Goal: Check status: Check status

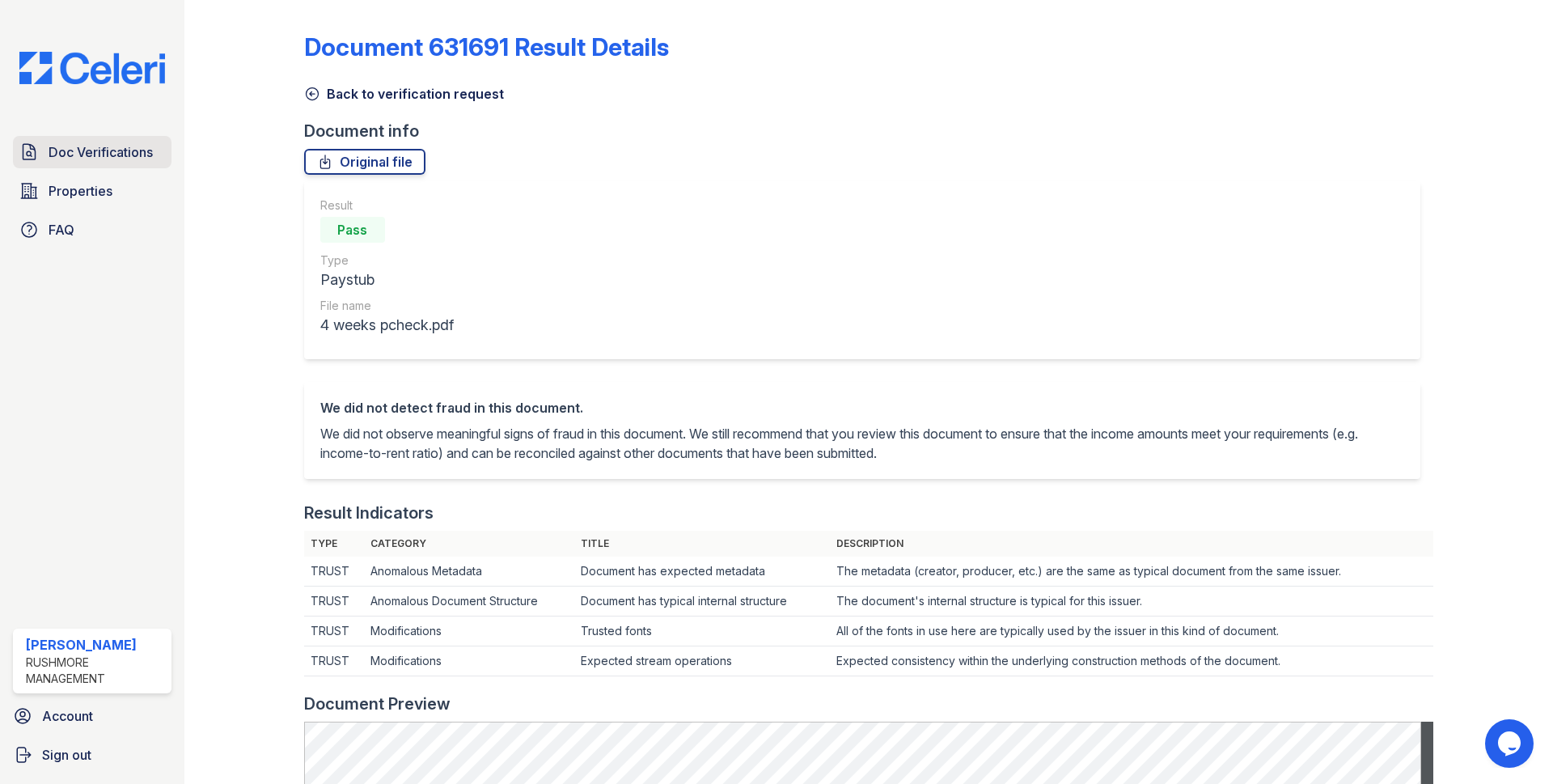
click at [82, 151] on span "Doc Verifications" at bounding box center [100, 152] width 105 height 20
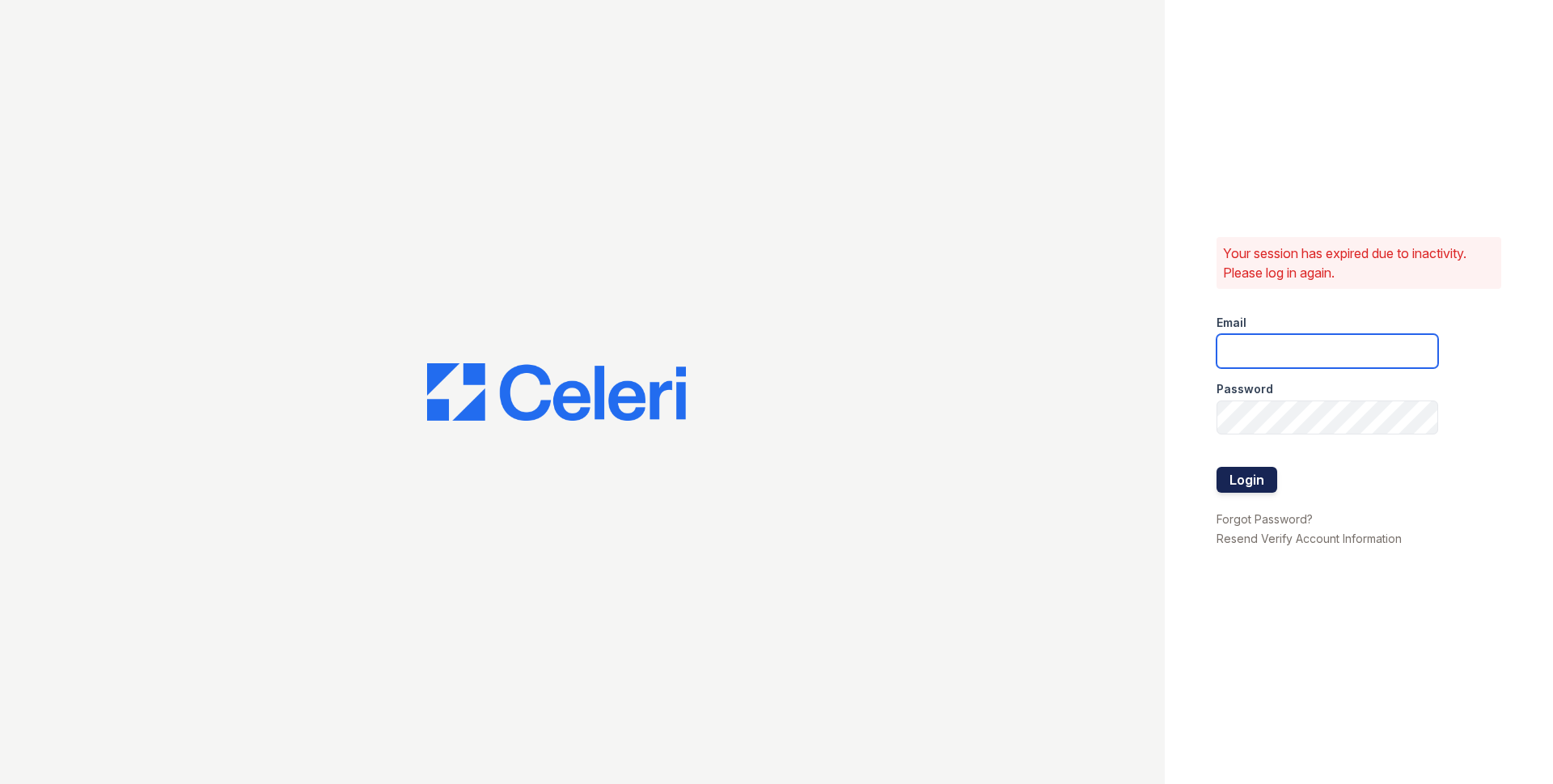
type input "jjordan@rushmoremgmt.com"
click at [1255, 476] on button "Login" at bounding box center [1247, 479] width 60 height 25
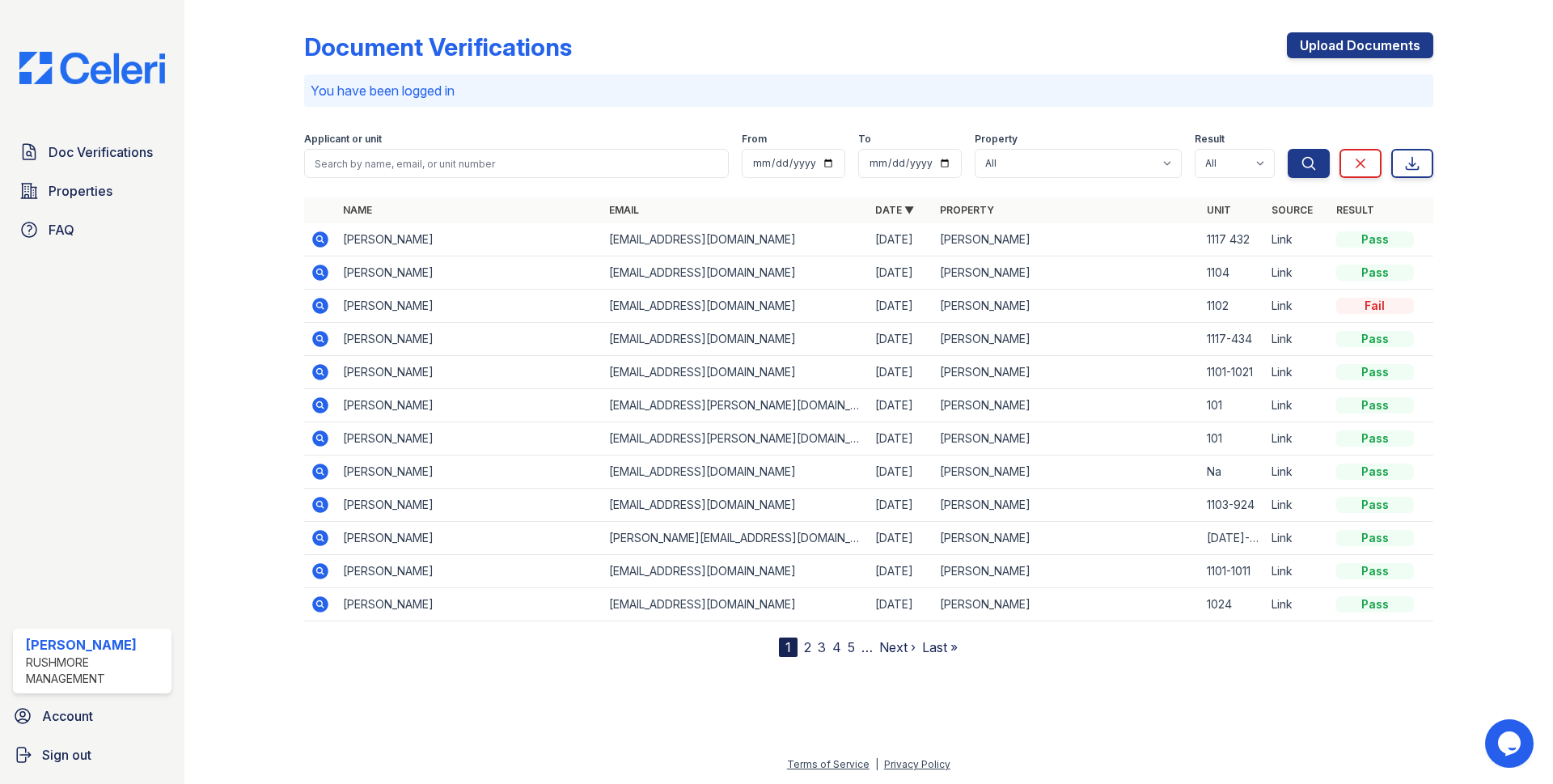
click at [316, 237] on icon at bounding box center [320, 239] width 16 height 16
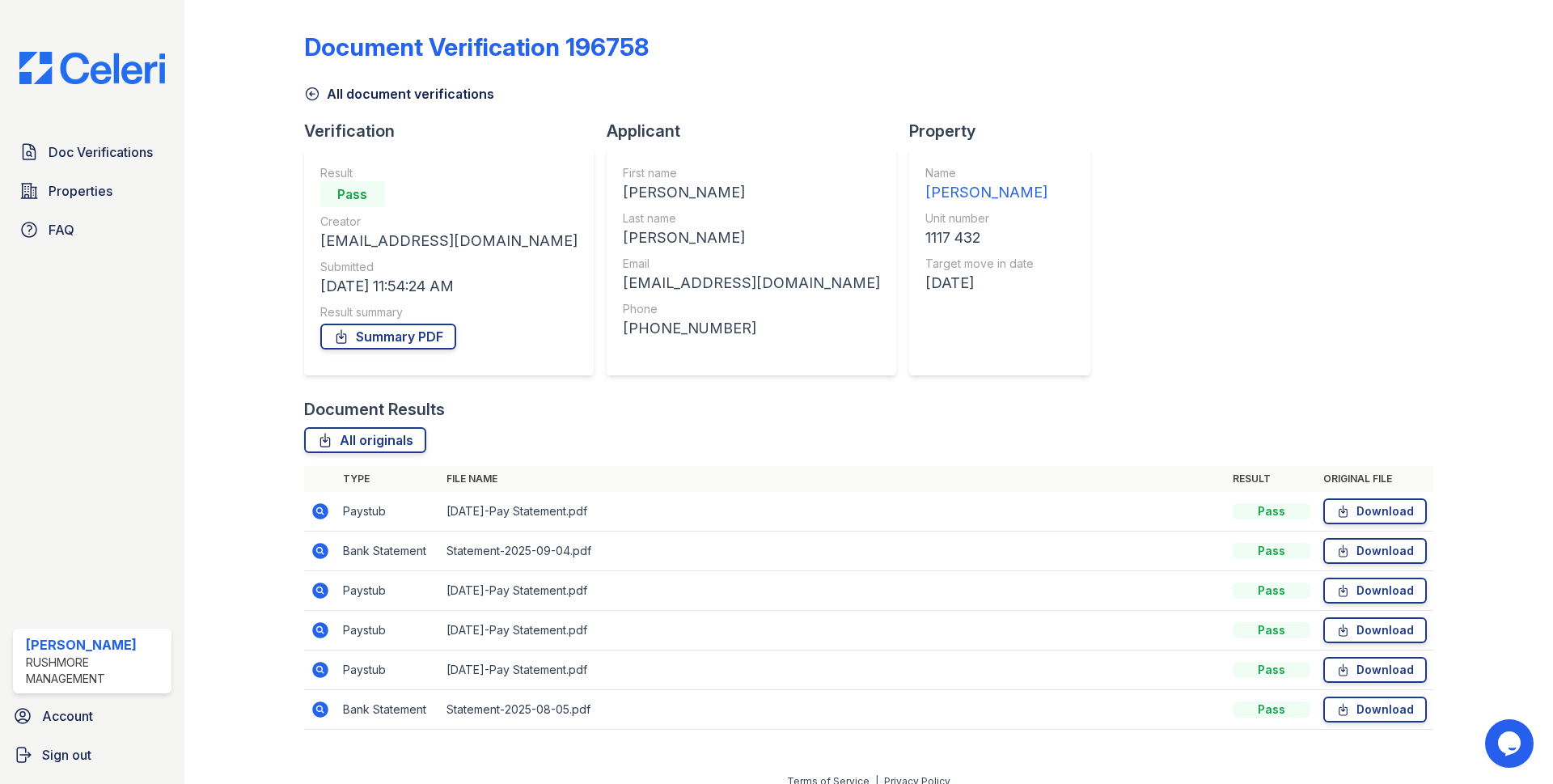
scroll to position [17, 0]
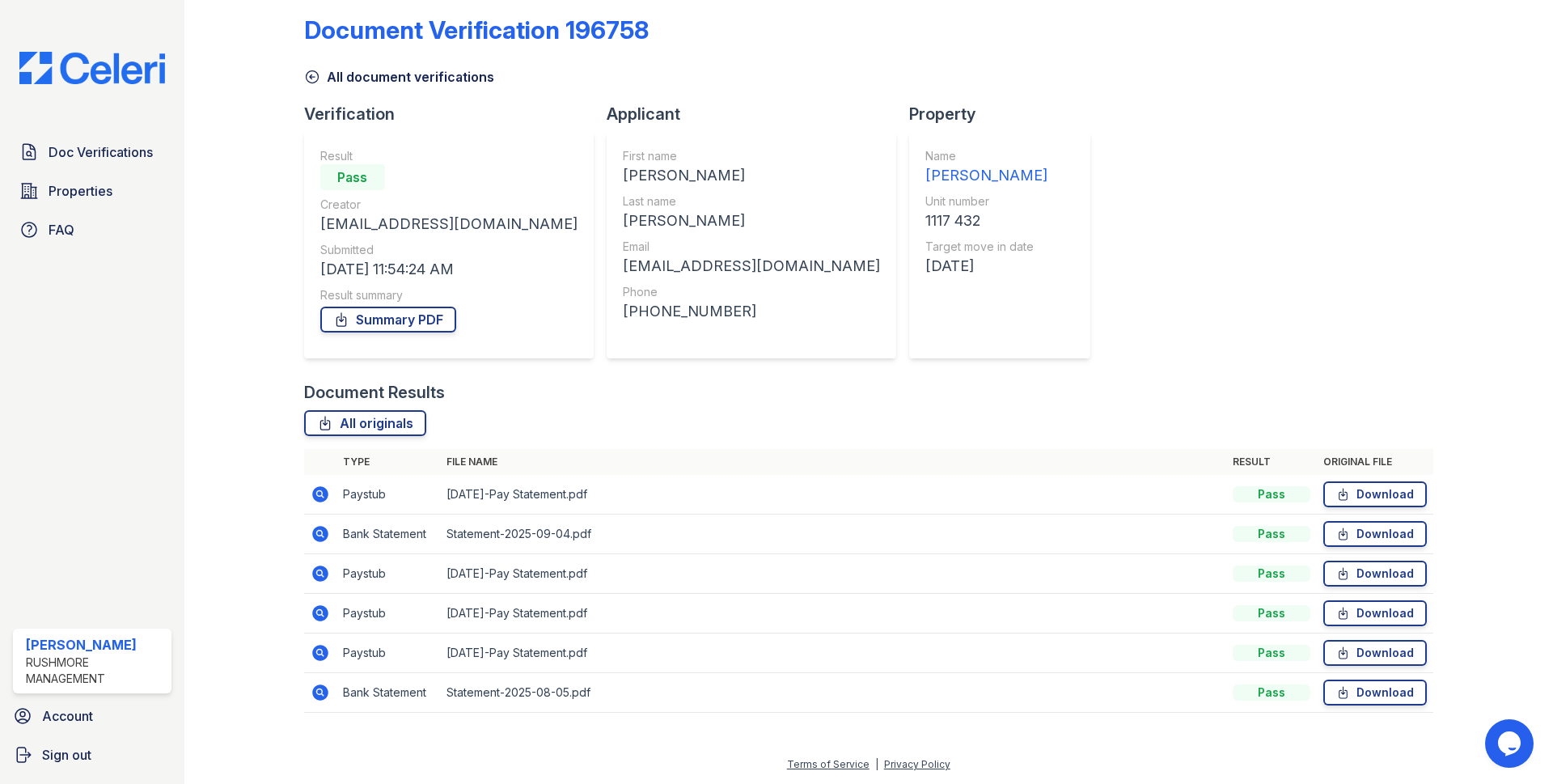
click at [321, 494] on icon at bounding box center [320, 494] width 20 height 20
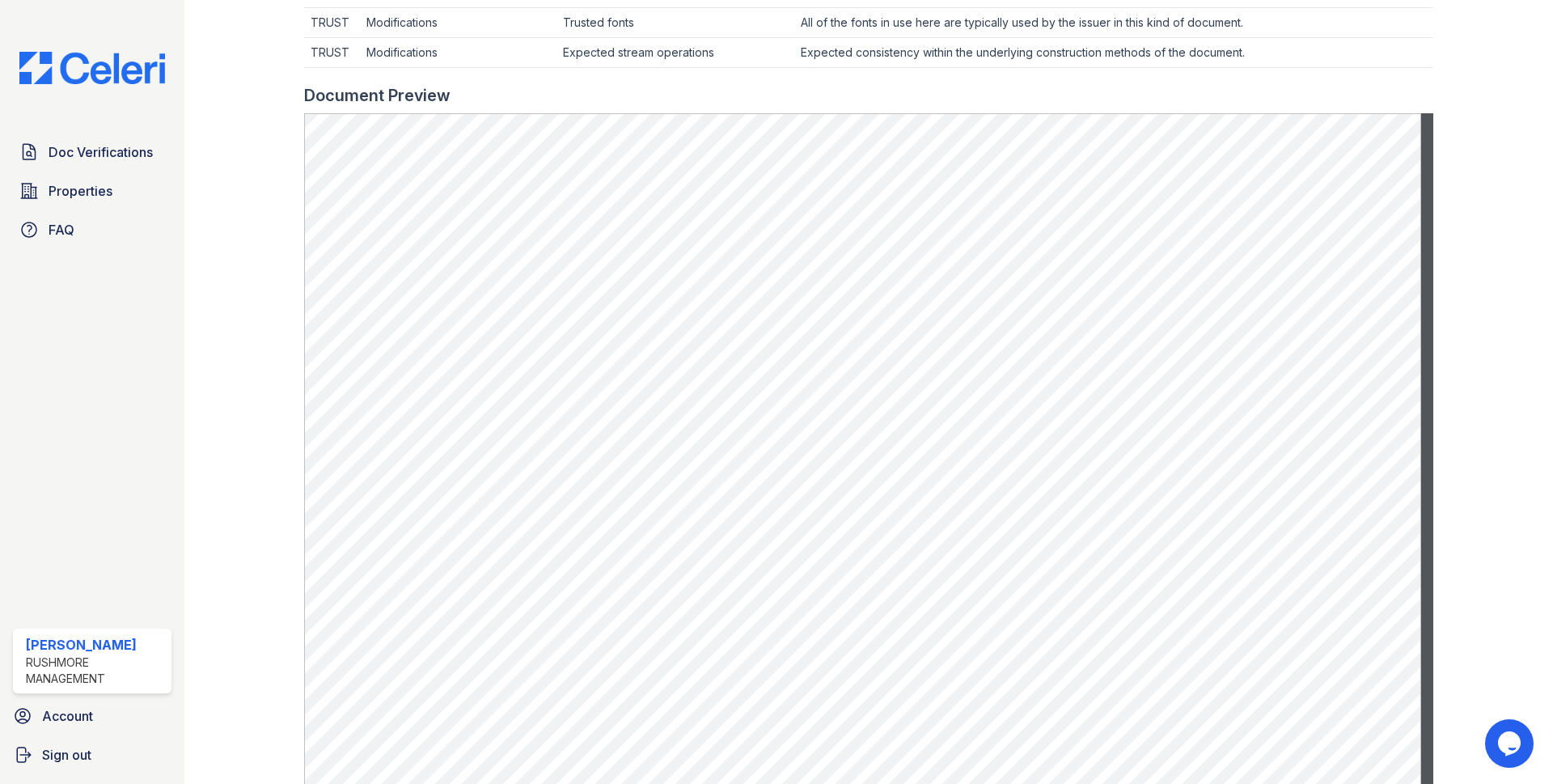
scroll to position [644, 0]
